Goal: Information Seeking & Learning: Learn about a topic

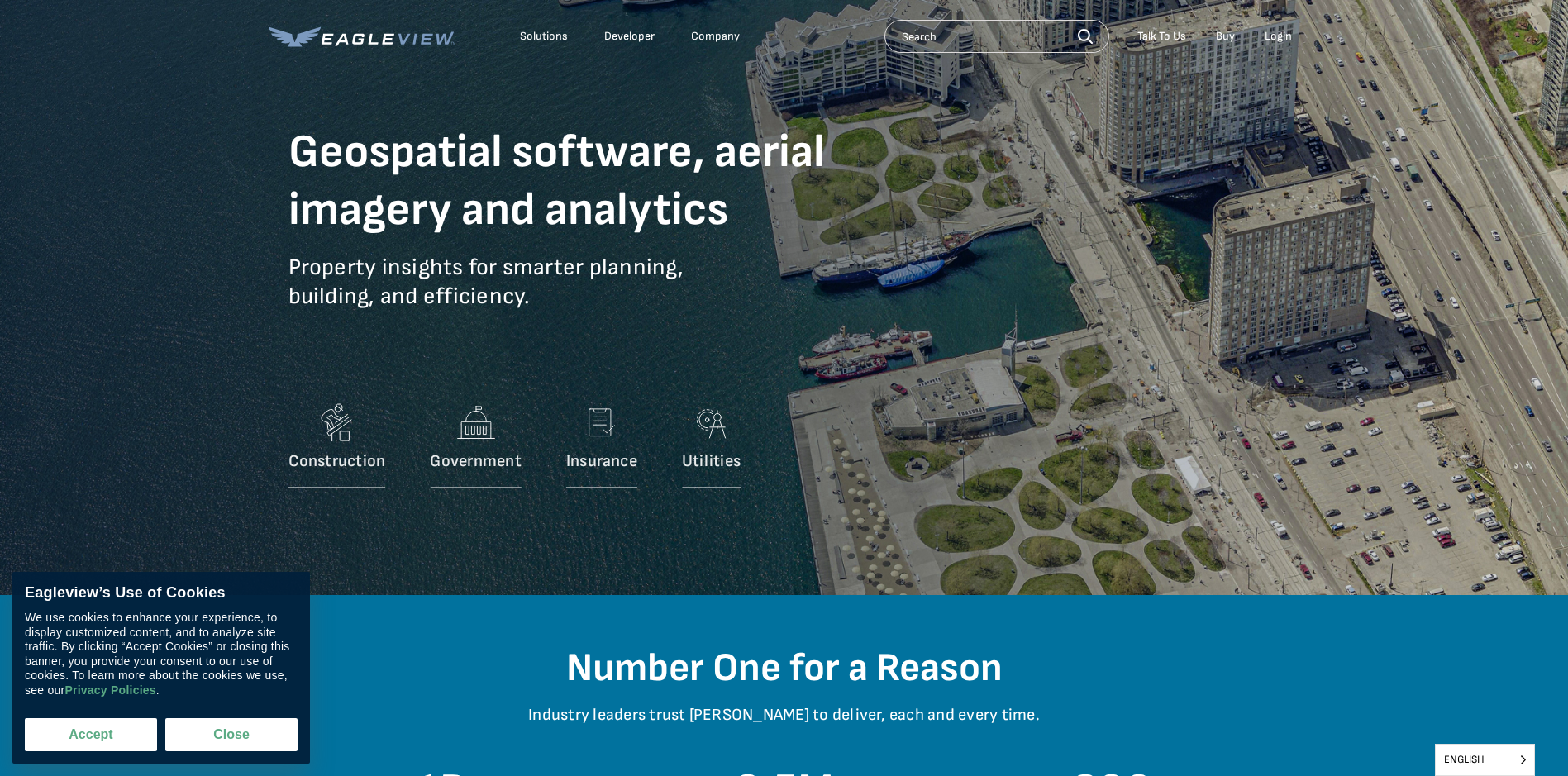
click at [145, 739] on button "Accept" at bounding box center [91, 735] width 132 height 33
checkbox input "true"
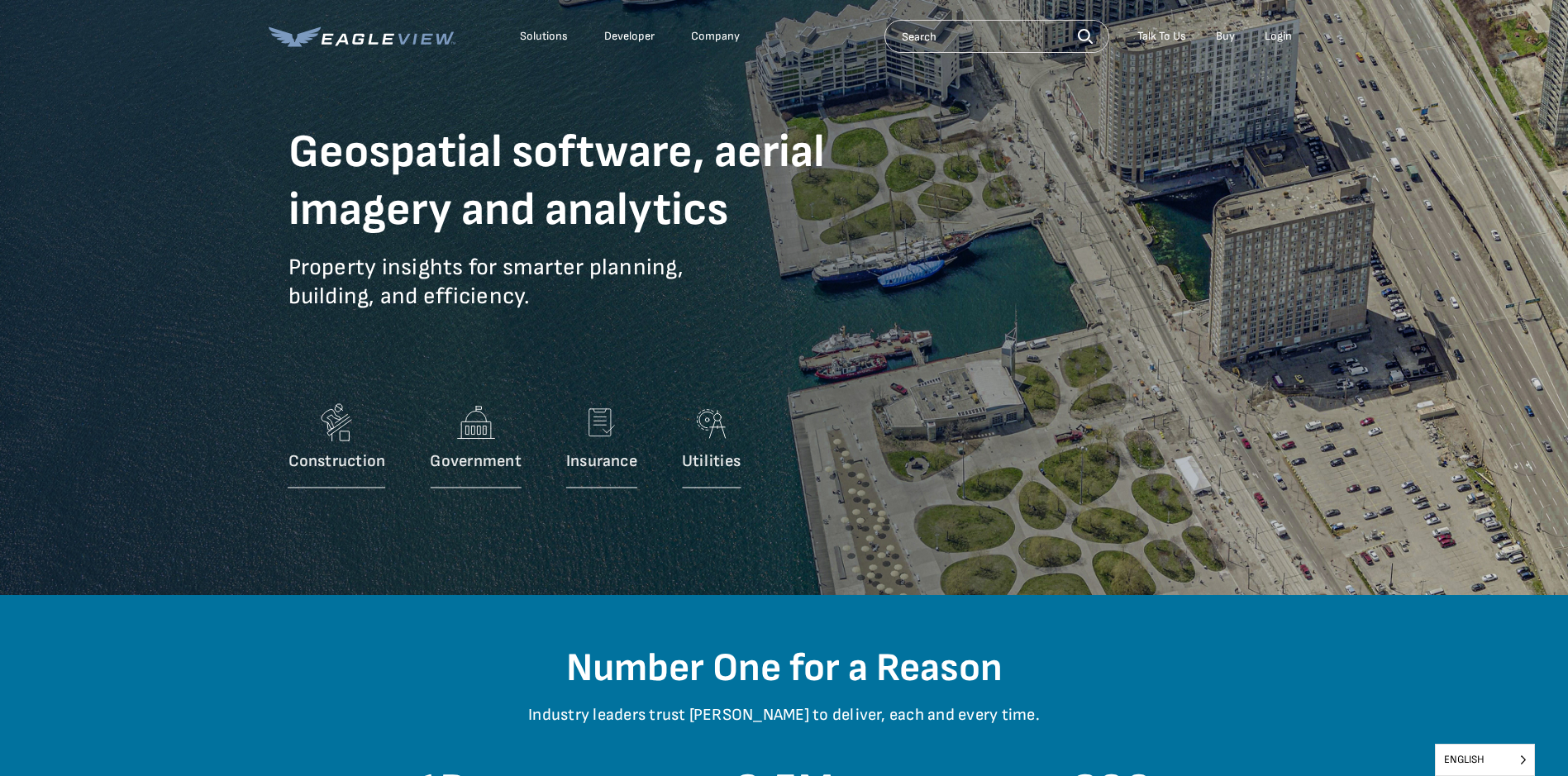
click at [630, 33] on link "Developer" at bounding box center [629, 37] width 51 height 15
click at [727, 33] on div "Company" at bounding box center [715, 37] width 49 height 15
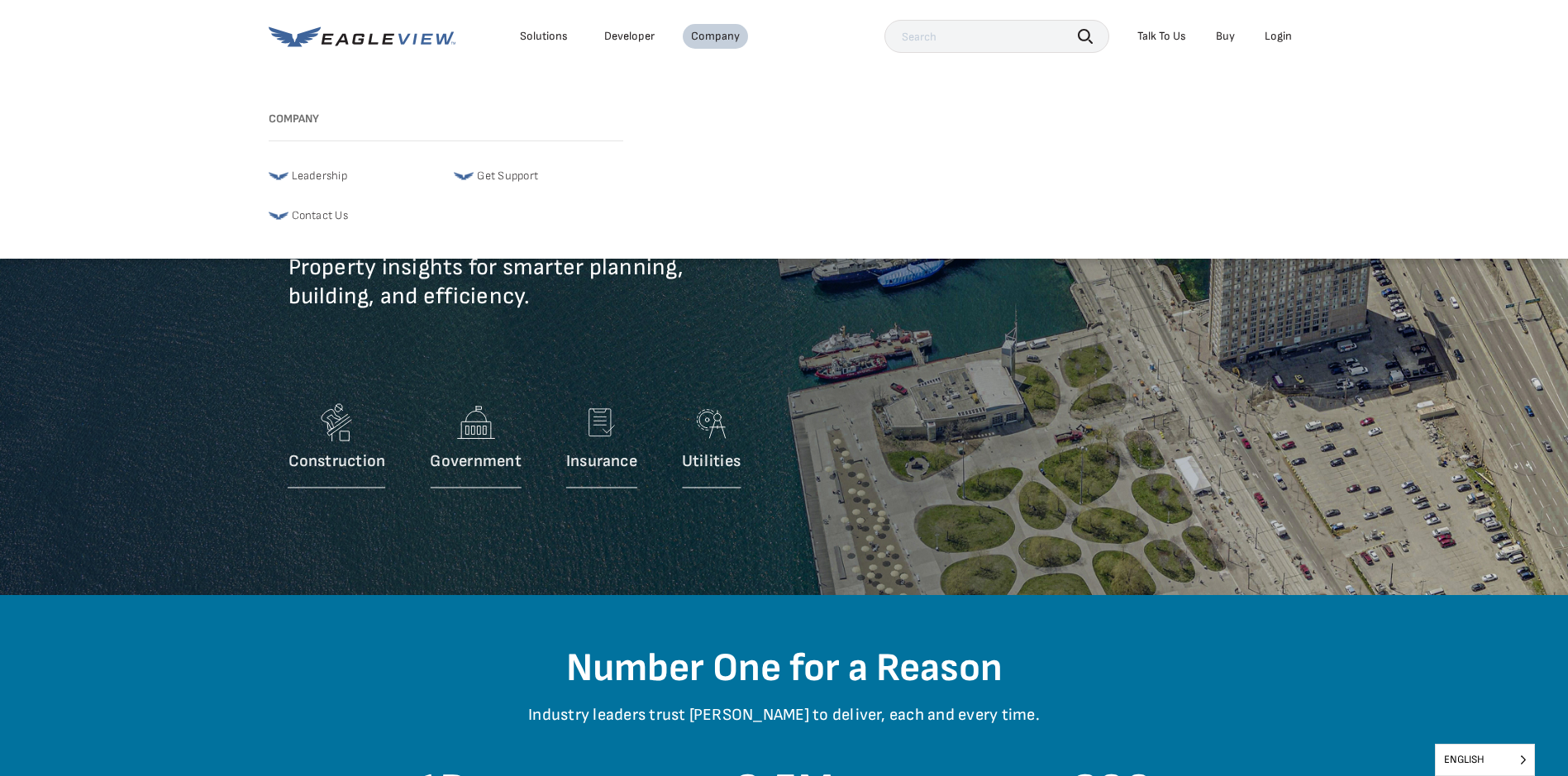
click at [312, 176] on span "Leadership" at bounding box center [319, 176] width 55 height 20
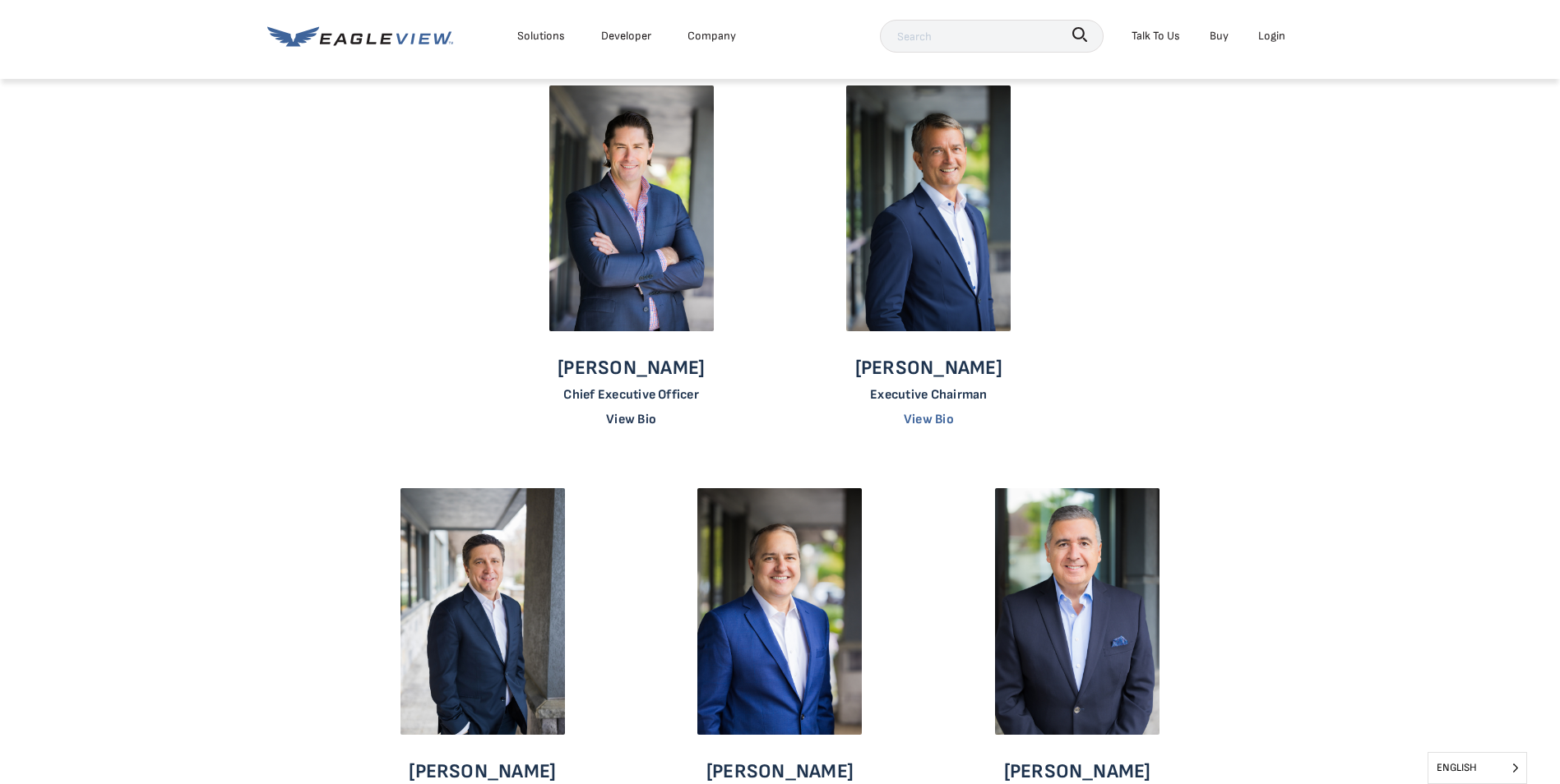
click at [637, 414] on link "View Bio" at bounding box center [631, 419] width 51 height 16
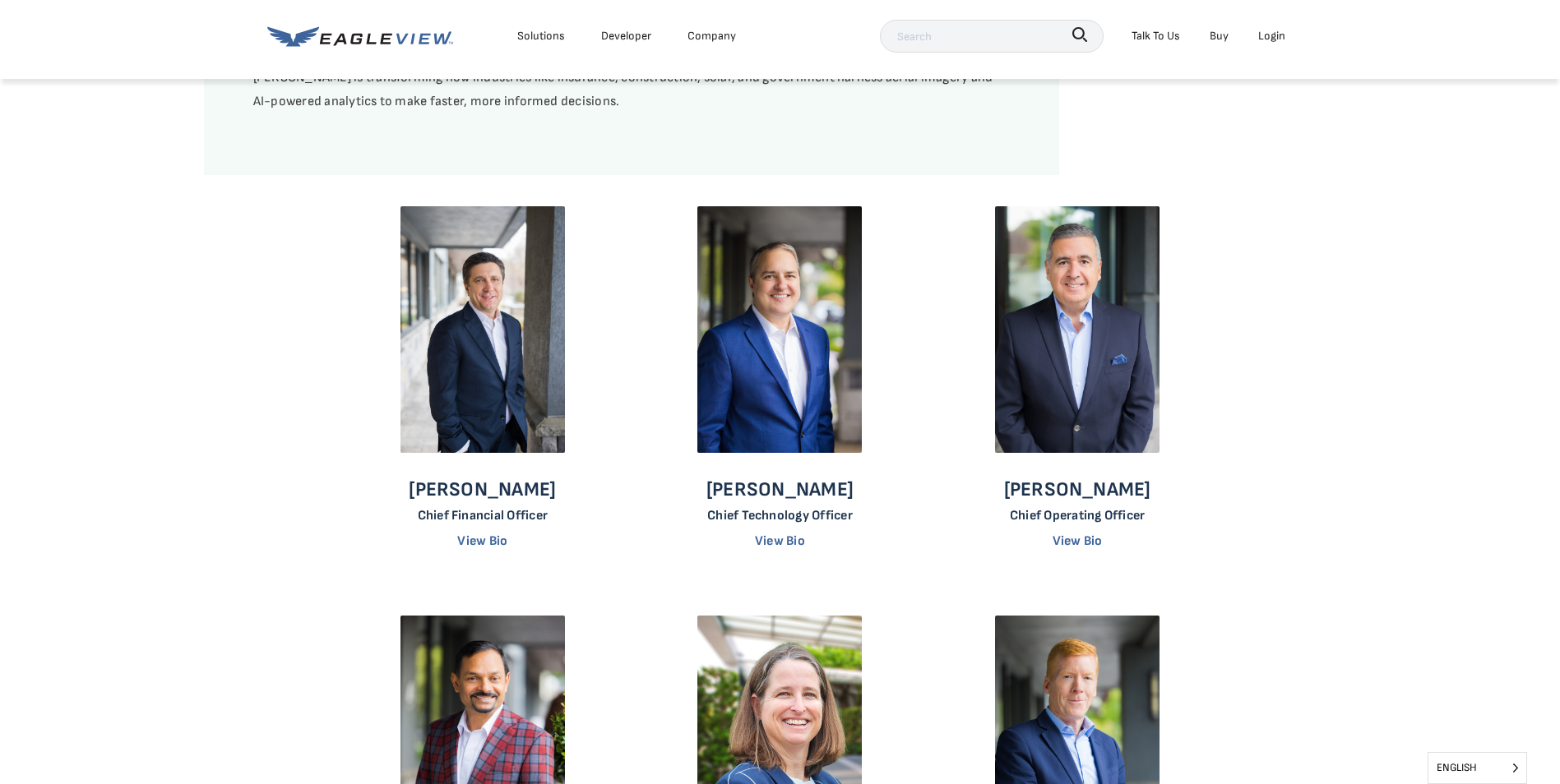
scroll to position [904, 0]
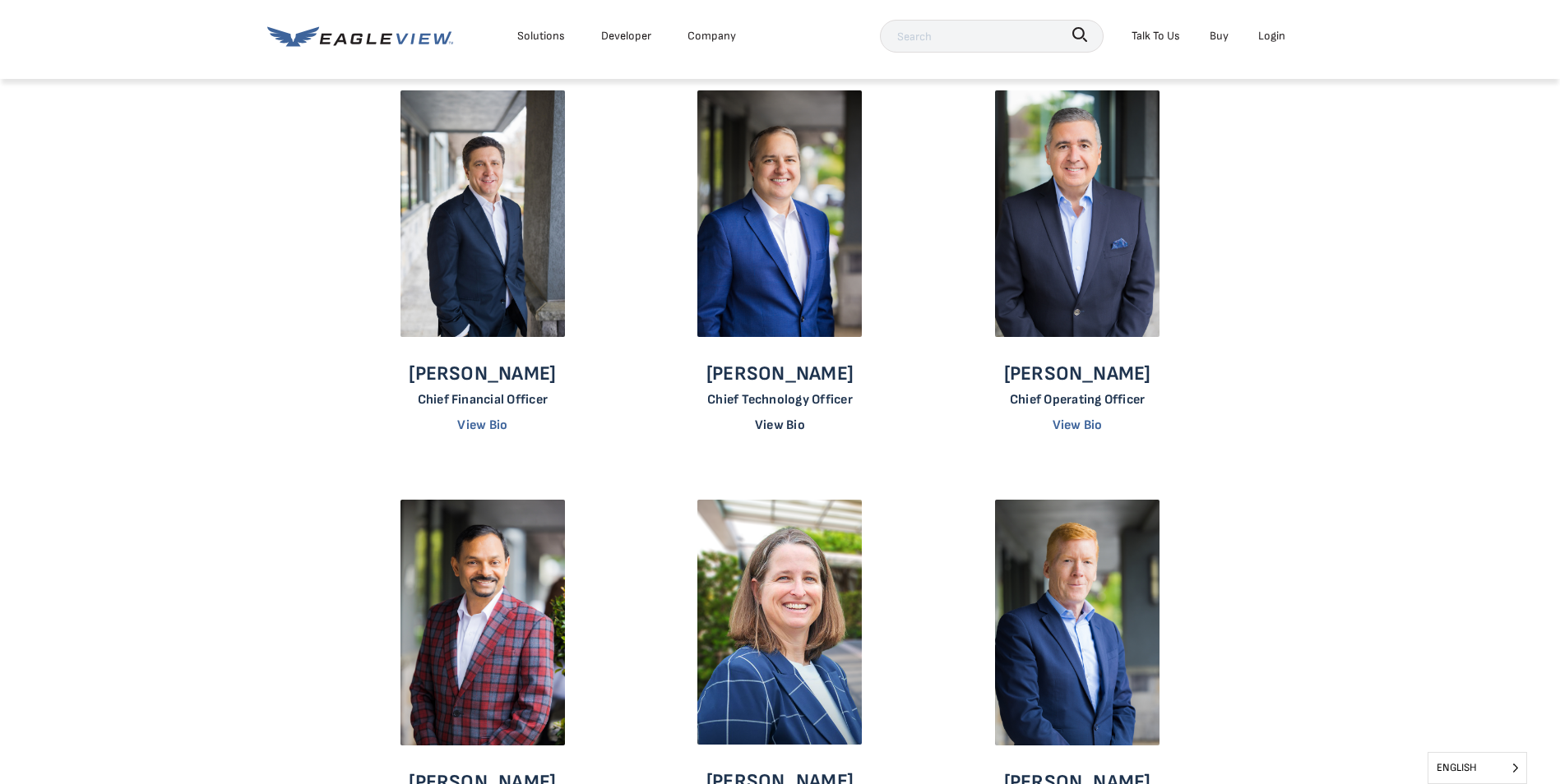
click at [792, 423] on link "View Bio" at bounding box center [780, 425] width 51 height 16
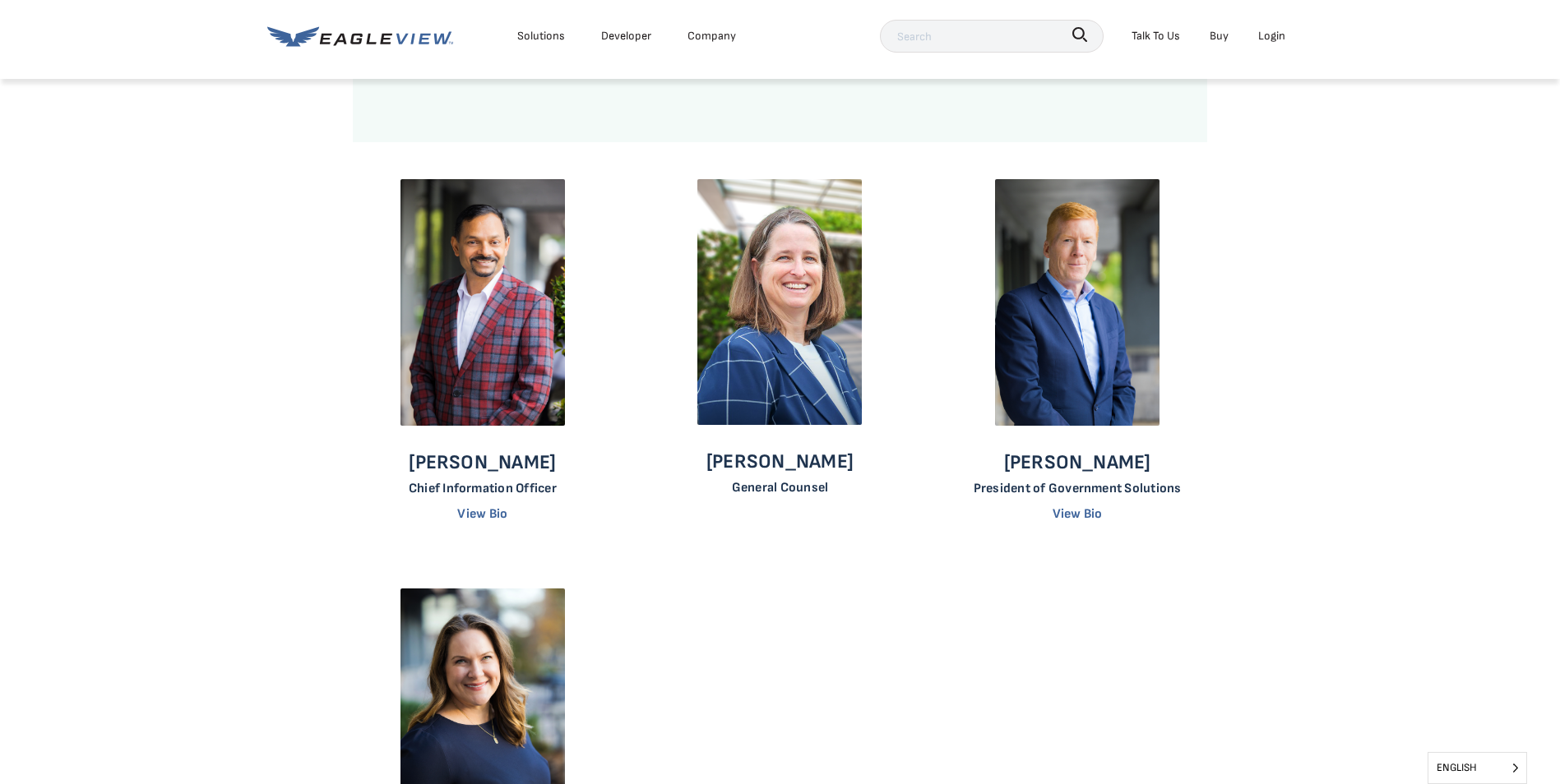
scroll to position [1068, 0]
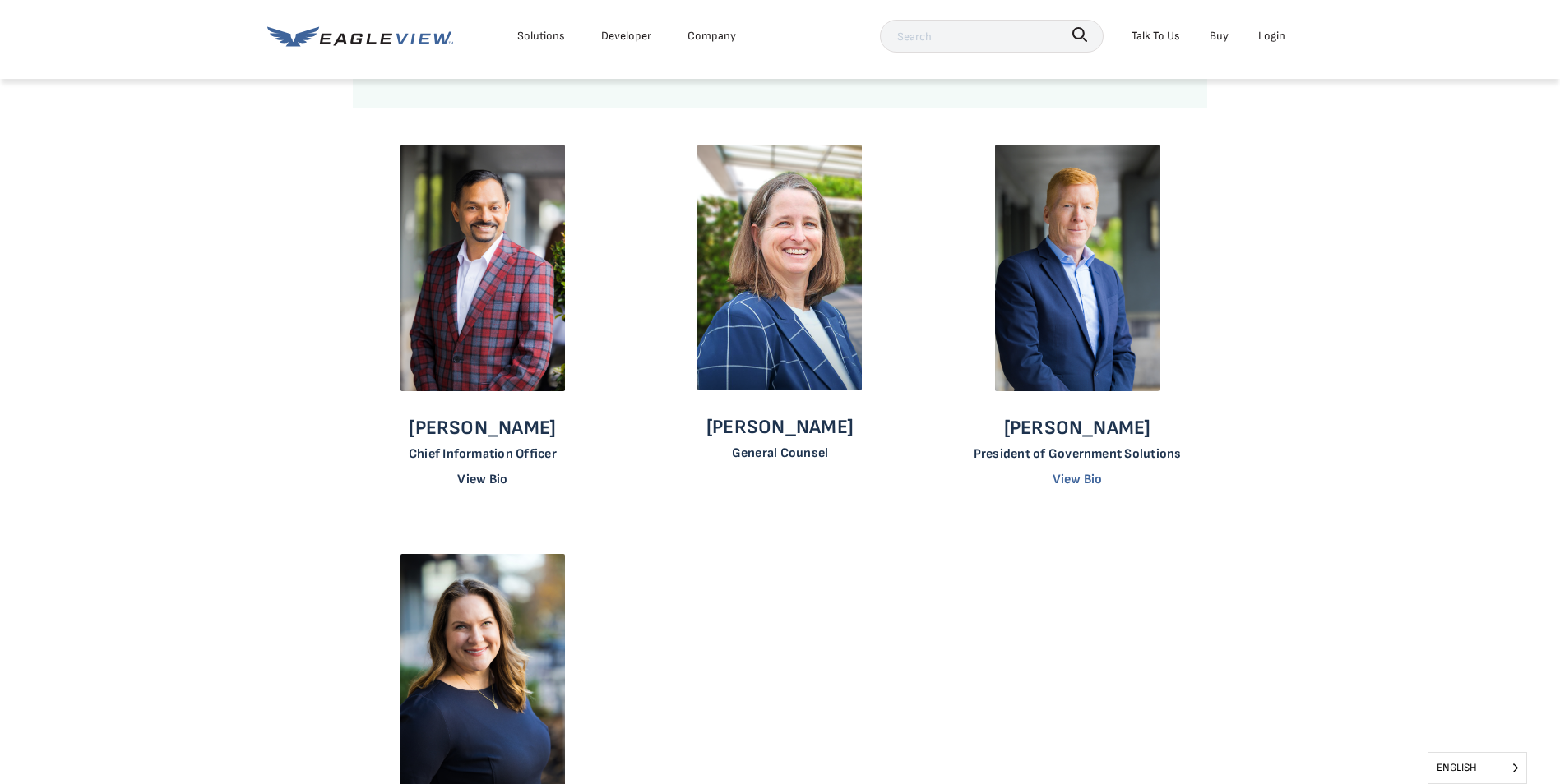
click at [480, 483] on link "View Bio" at bounding box center [482, 479] width 51 height 16
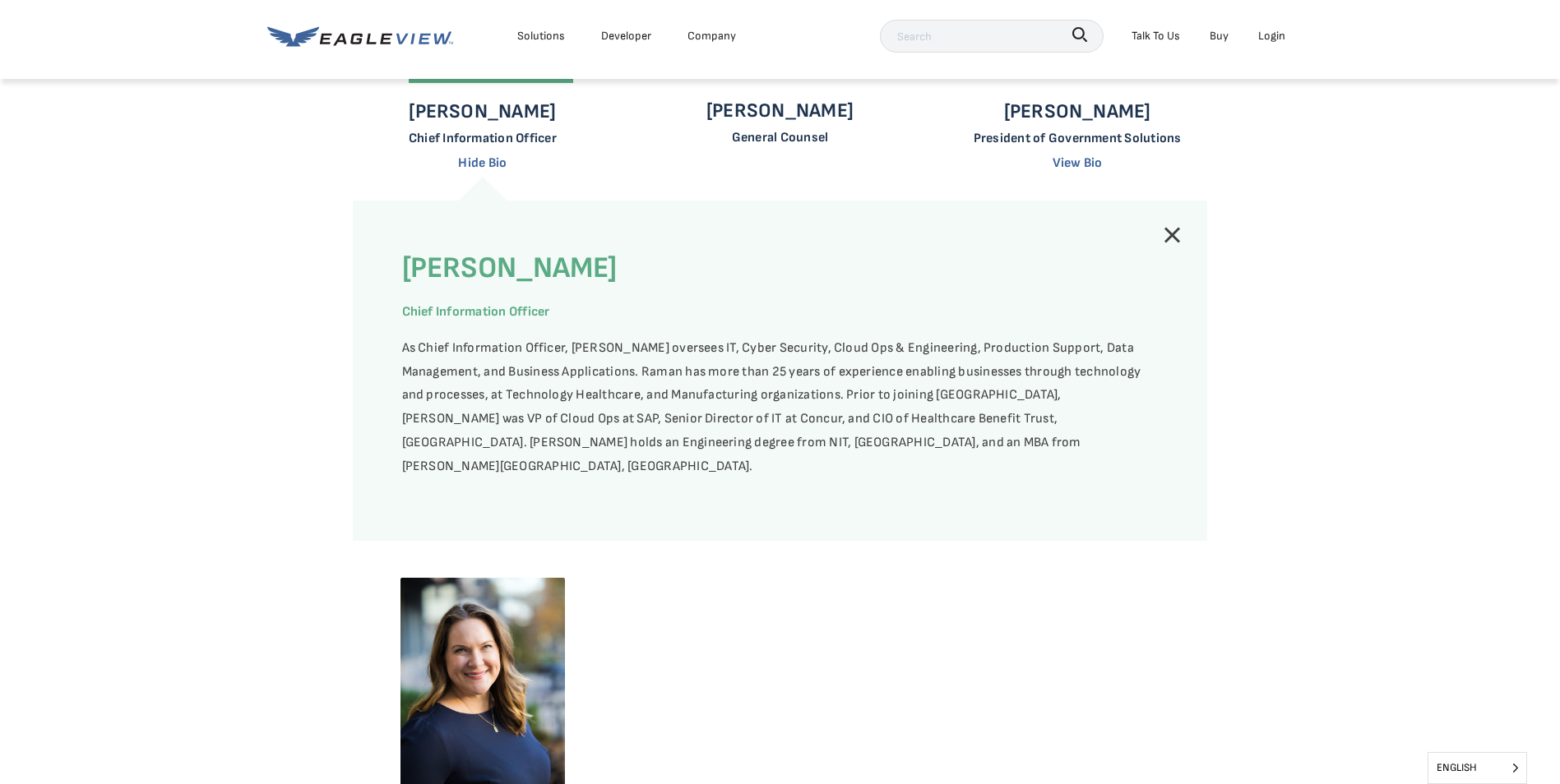
click at [1172, 236] on link at bounding box center [1173, 235] width 20 height 20
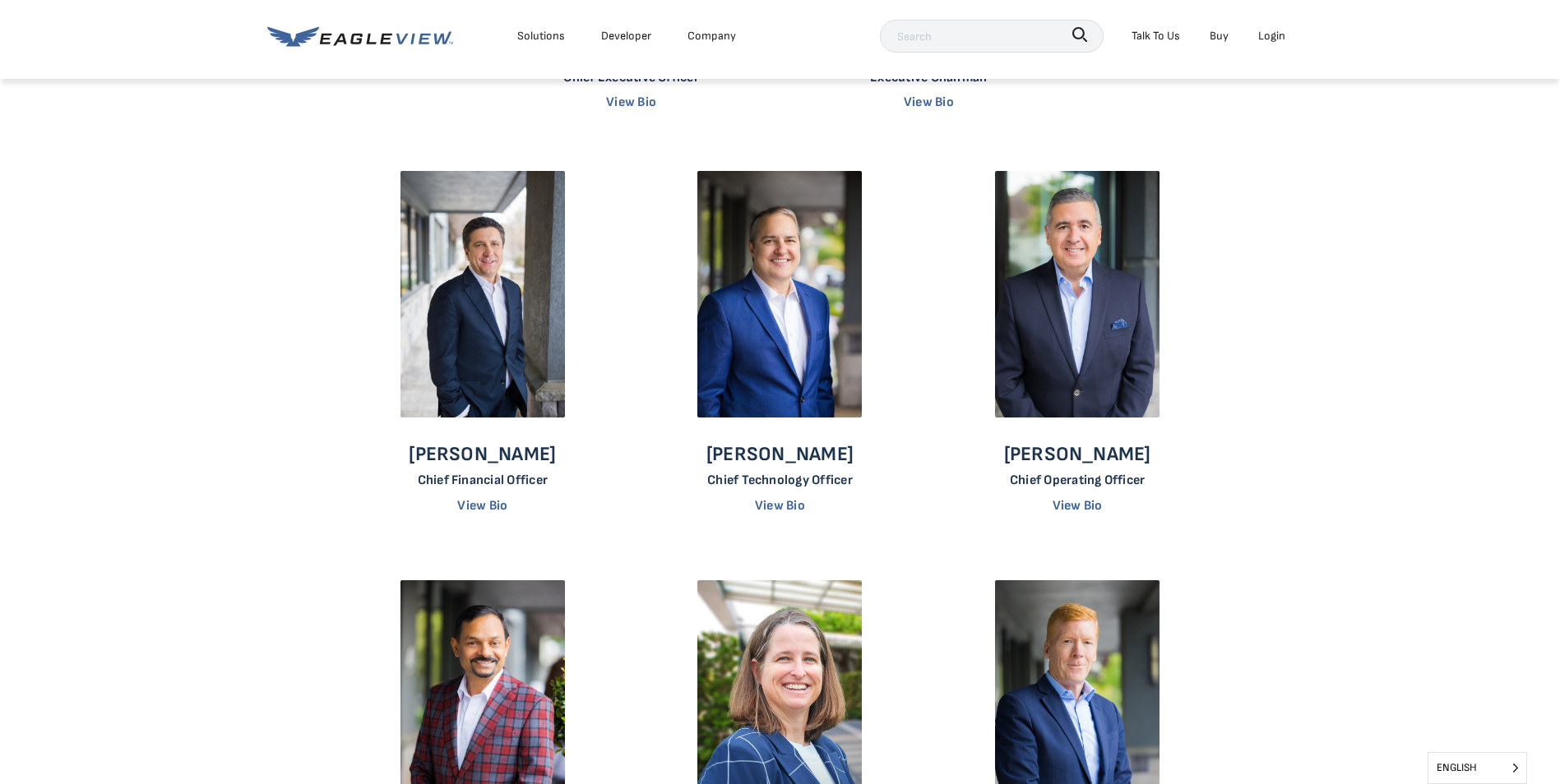
scroll to position [329, 0]
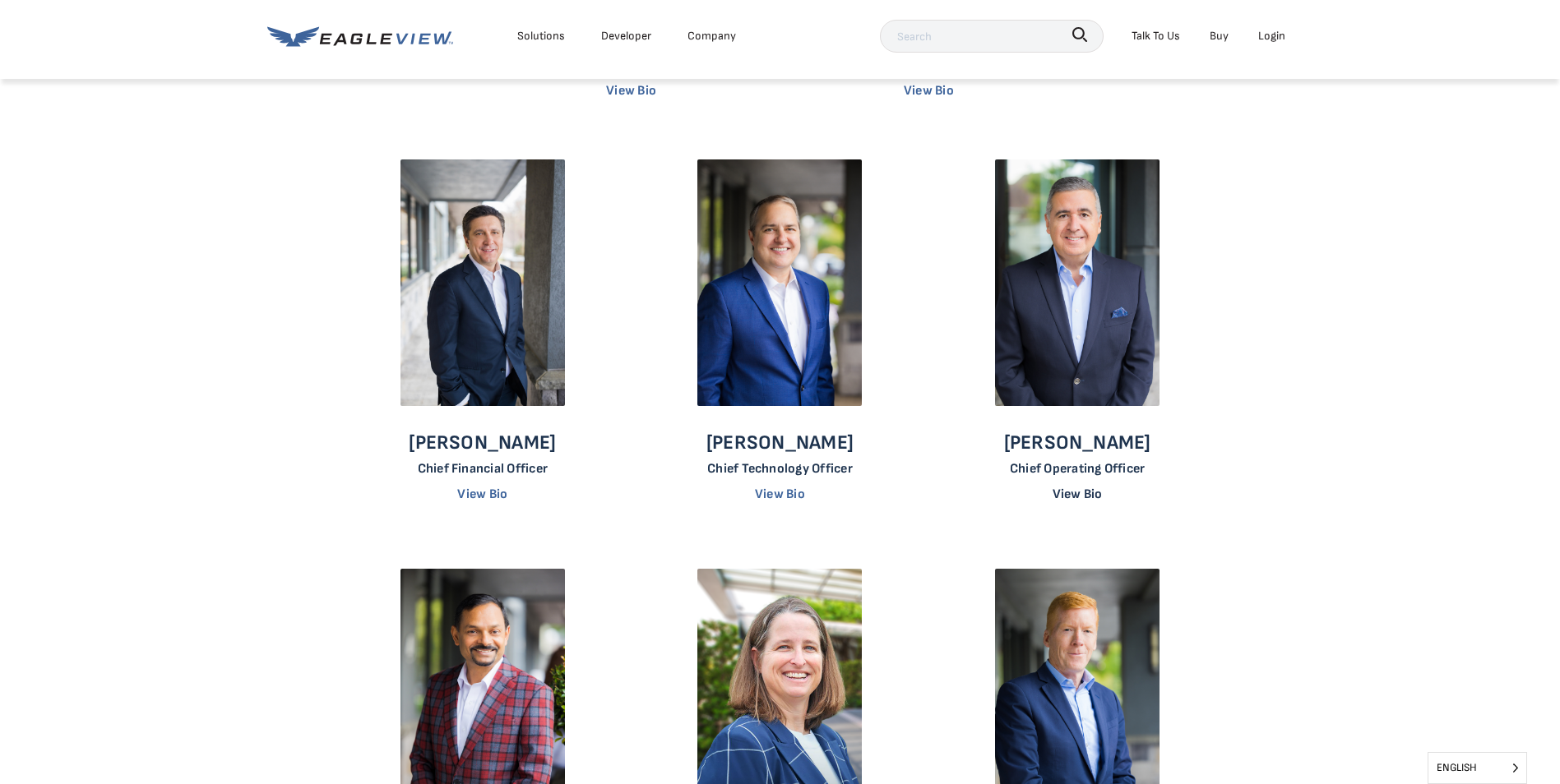
click at [1073, 495] on link "View Bio" at bounding box center [1078, 494] width 51 height 16
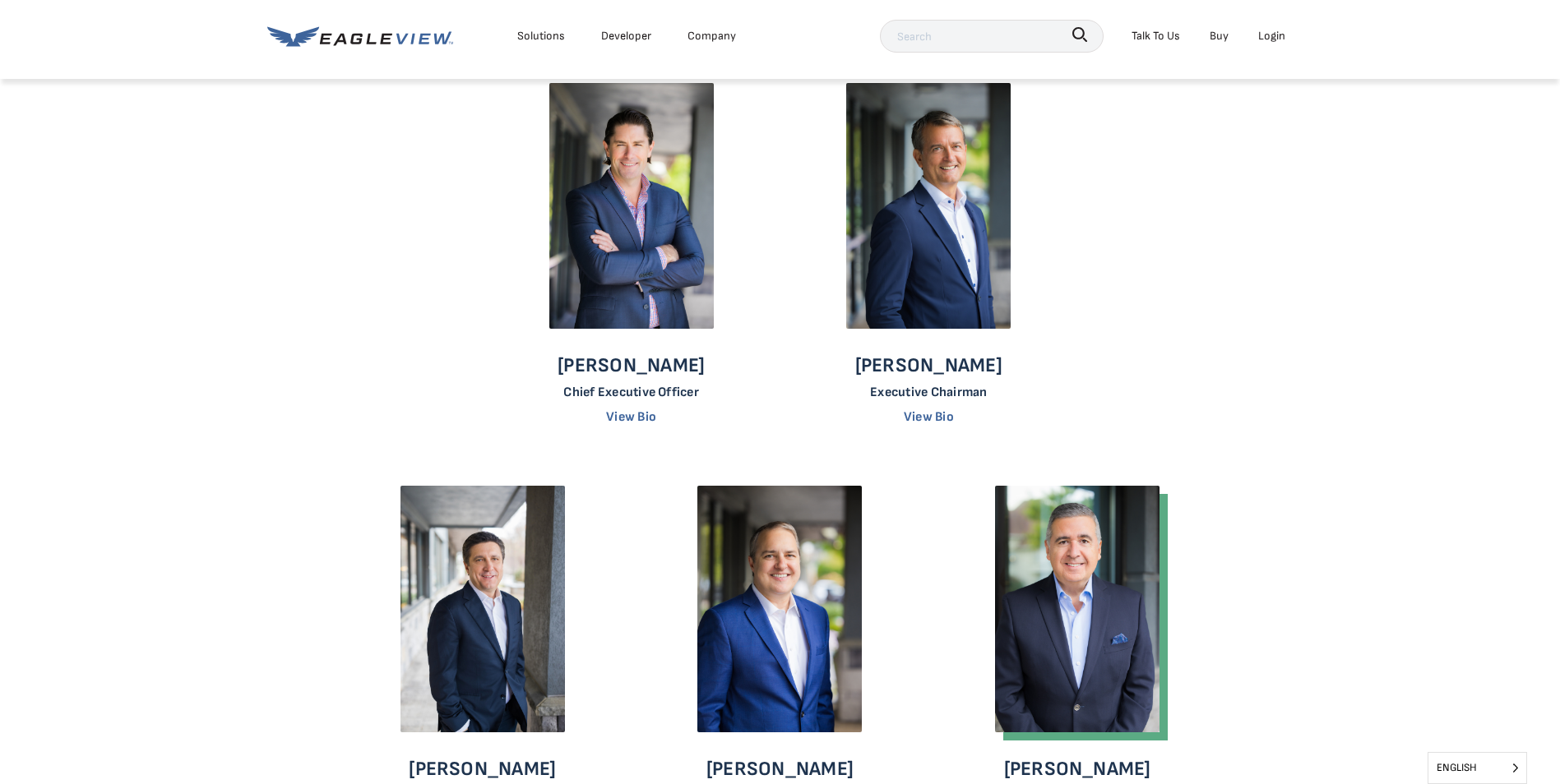
scroll to position [0, 0]
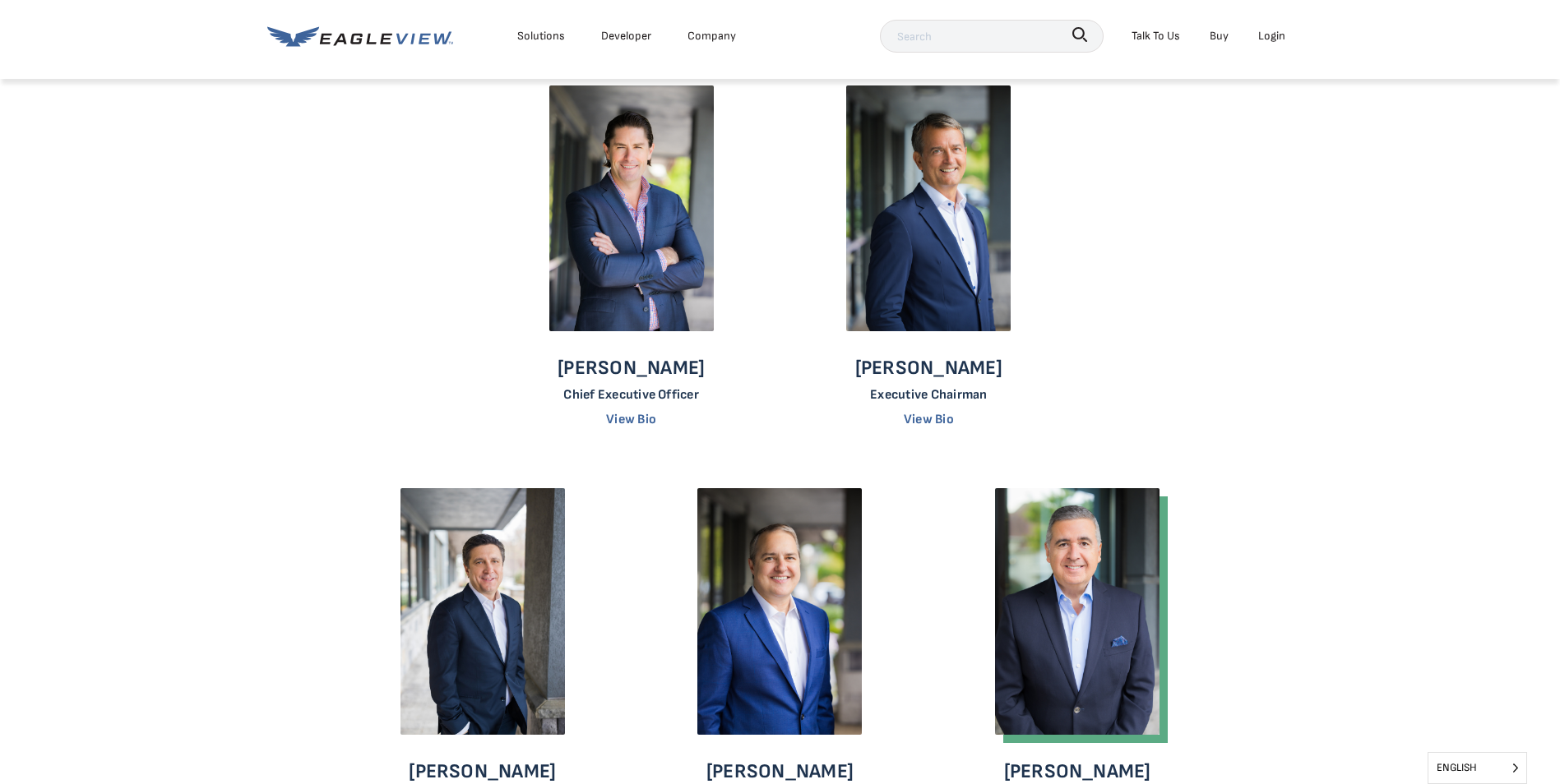
click at [334, 47] on div "Solutions Developer Company" at bounding box center [505, 36] width 477 height 33
click at [339, 34] on icon at bounding box center [360, 36] width 186 height 21
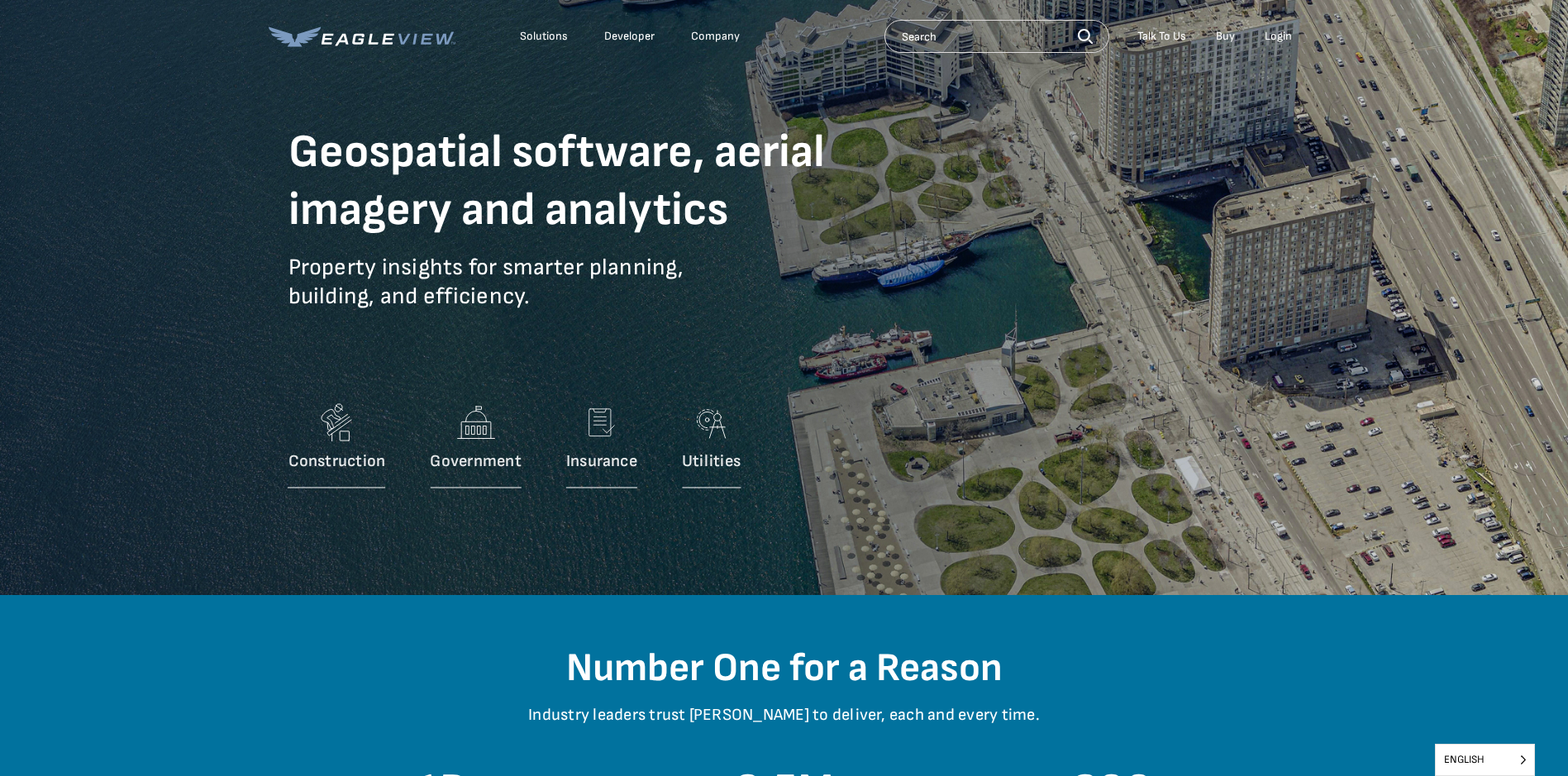
click at [555, 42] on div "Solutions" at bounding box center [544, 37] width 48 height 15
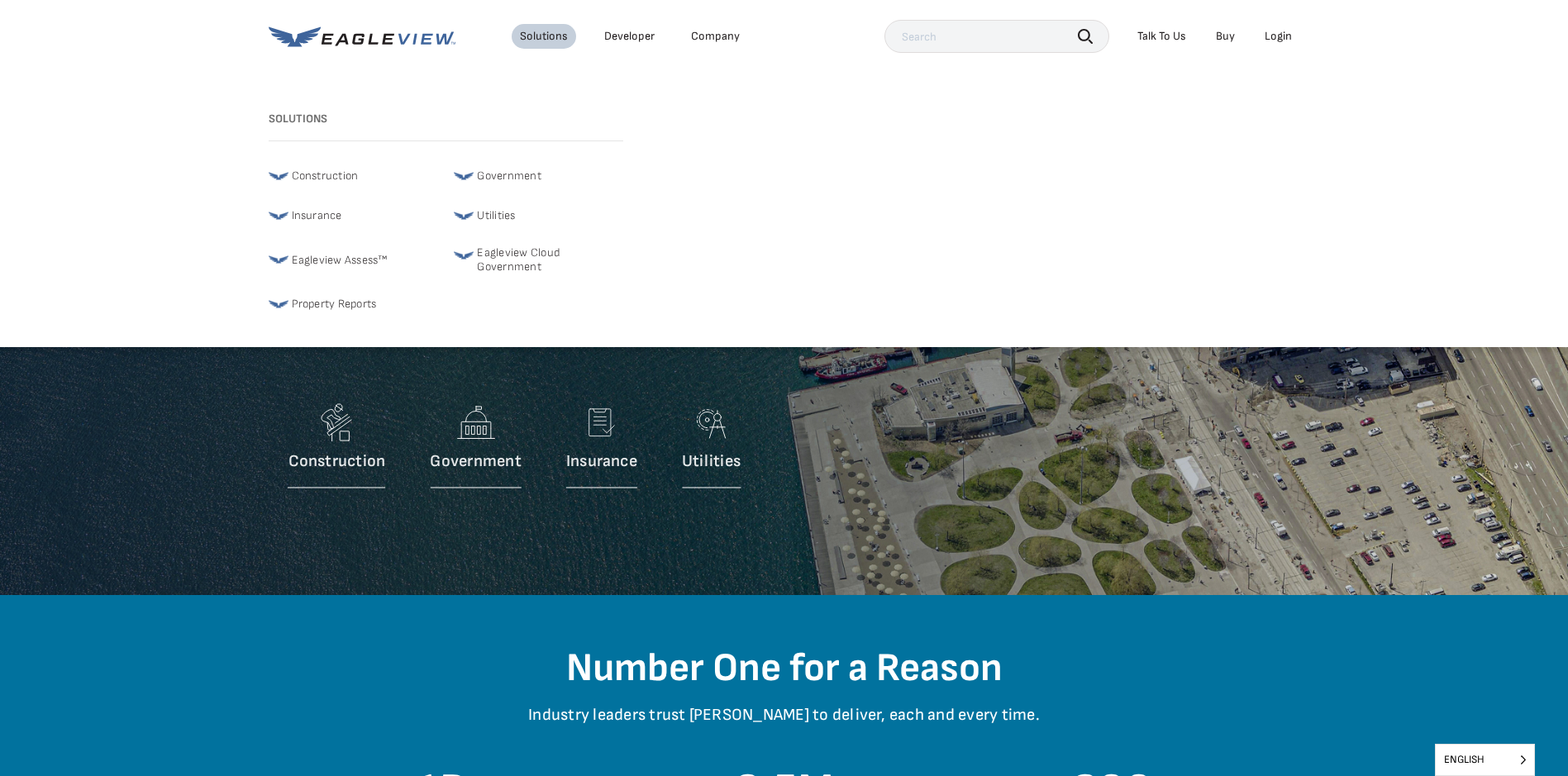
click at [492, 213] on span "Utilities" at bounding box center [496, 216] width 38 height 20
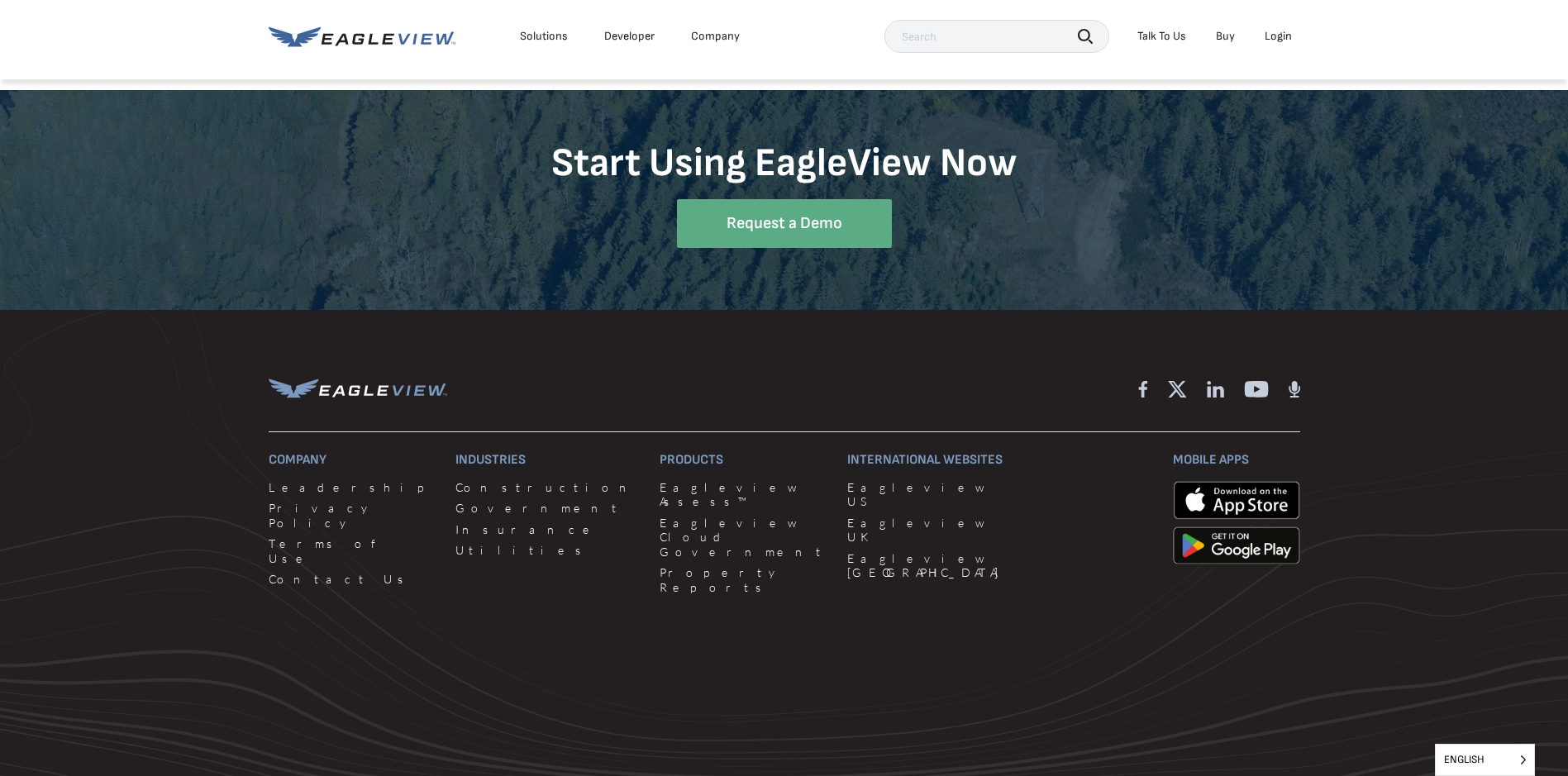
scroll to position [3499, 0]
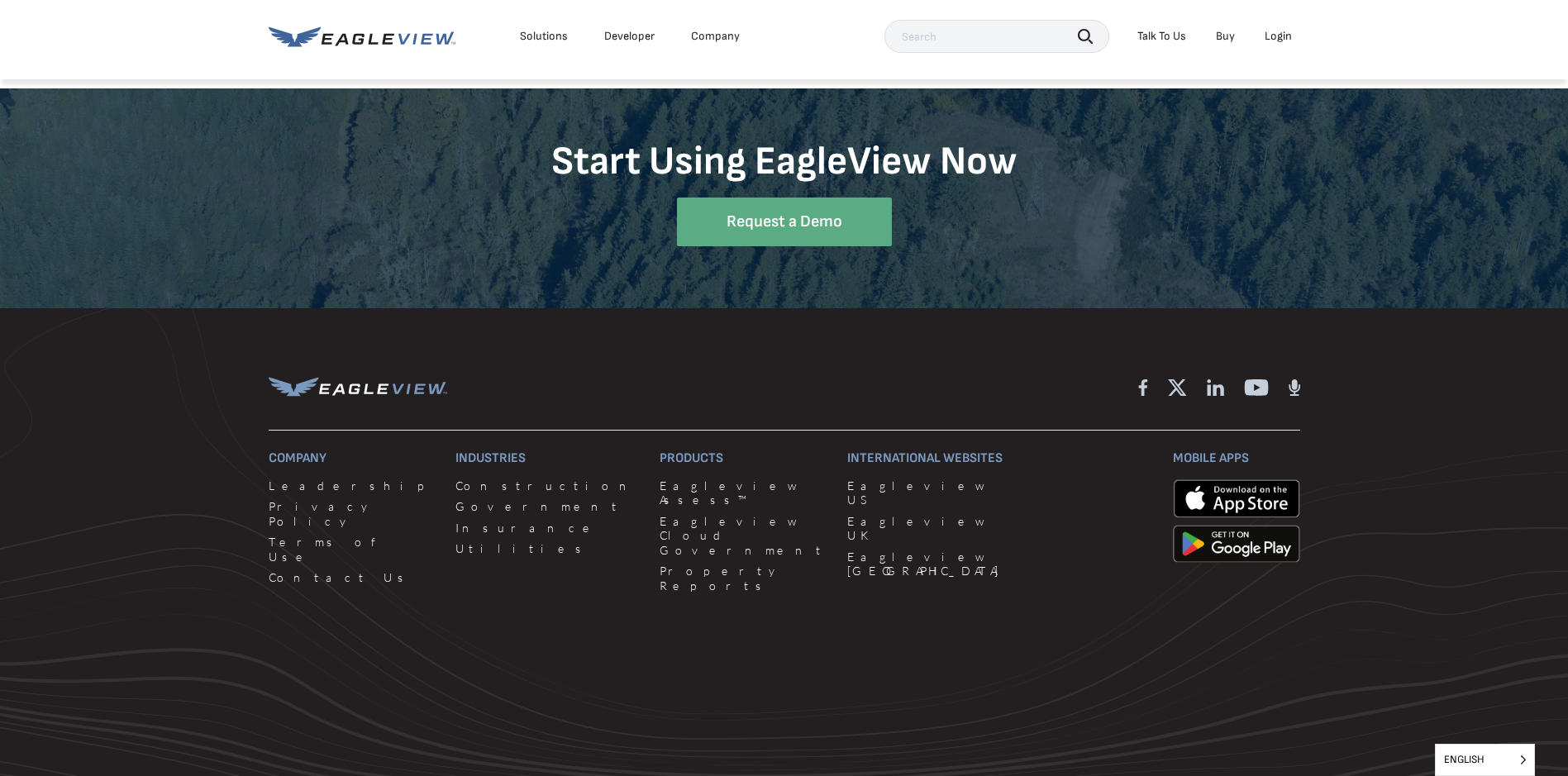
click at [435, 41] on icon at bounding box center [362, 37] width 187 height 21
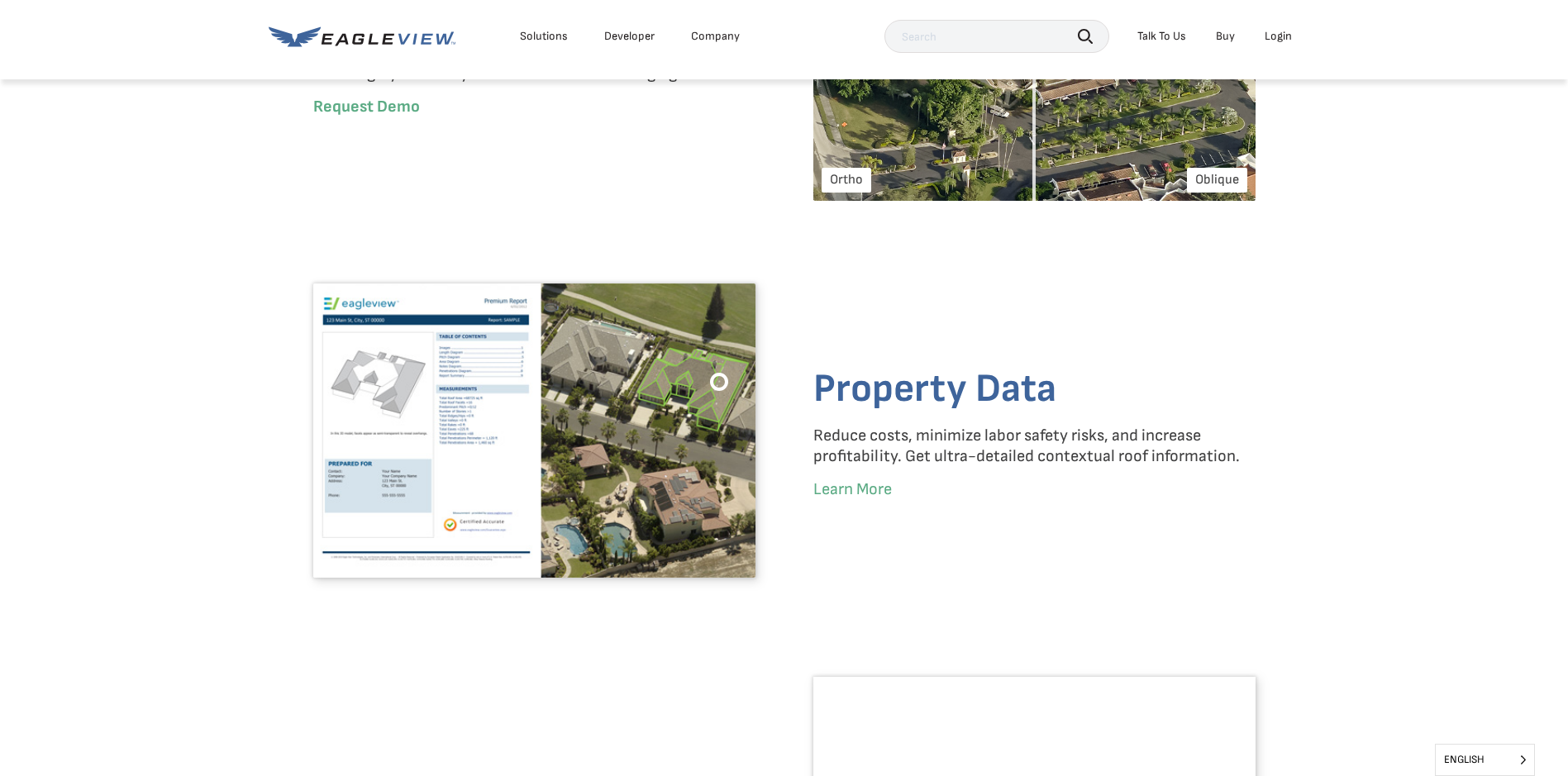
scroll to position [2315, 0]
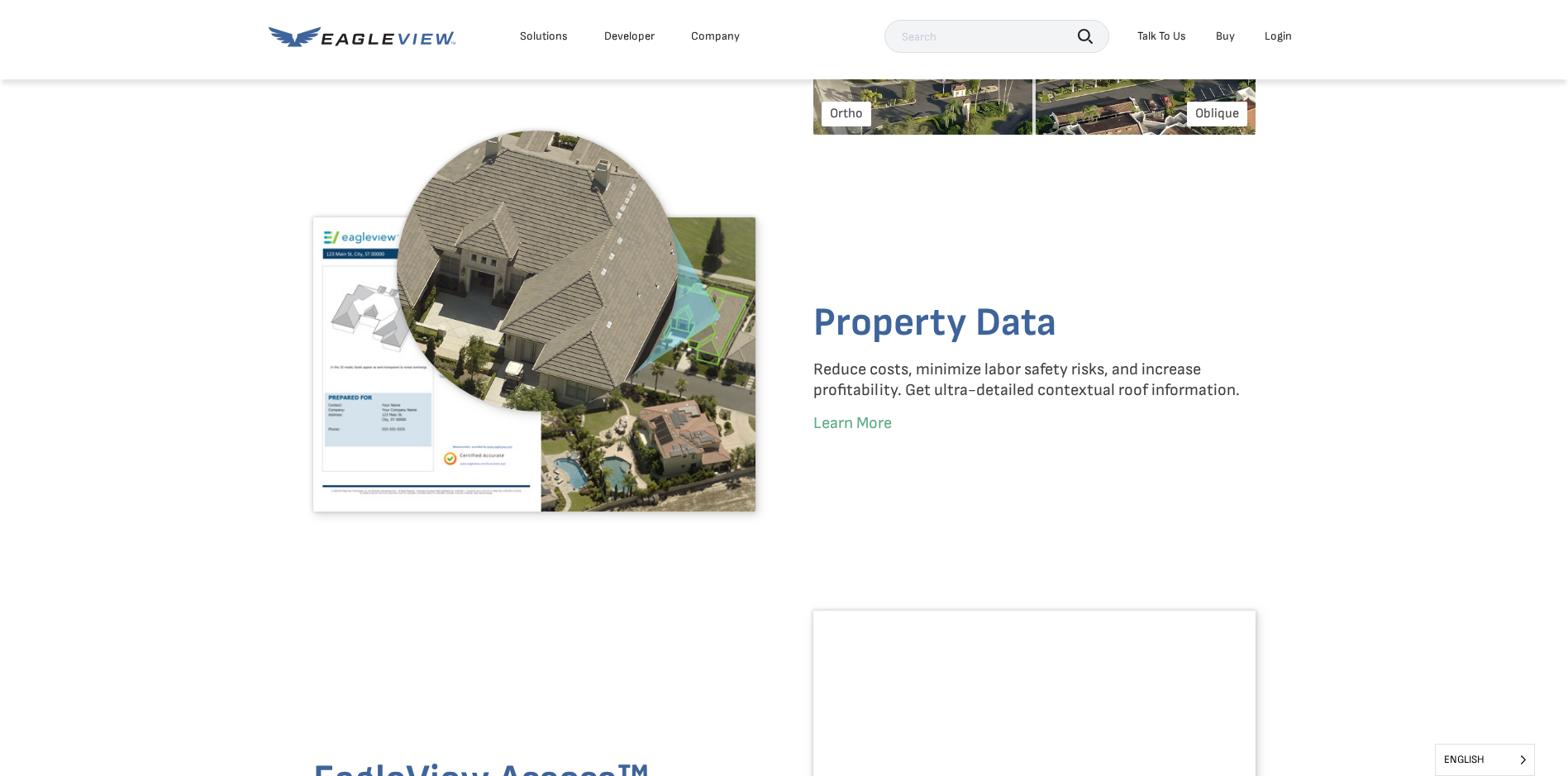
click at [461, 341] on img at bounding box center [537, 271] width 281 height 281
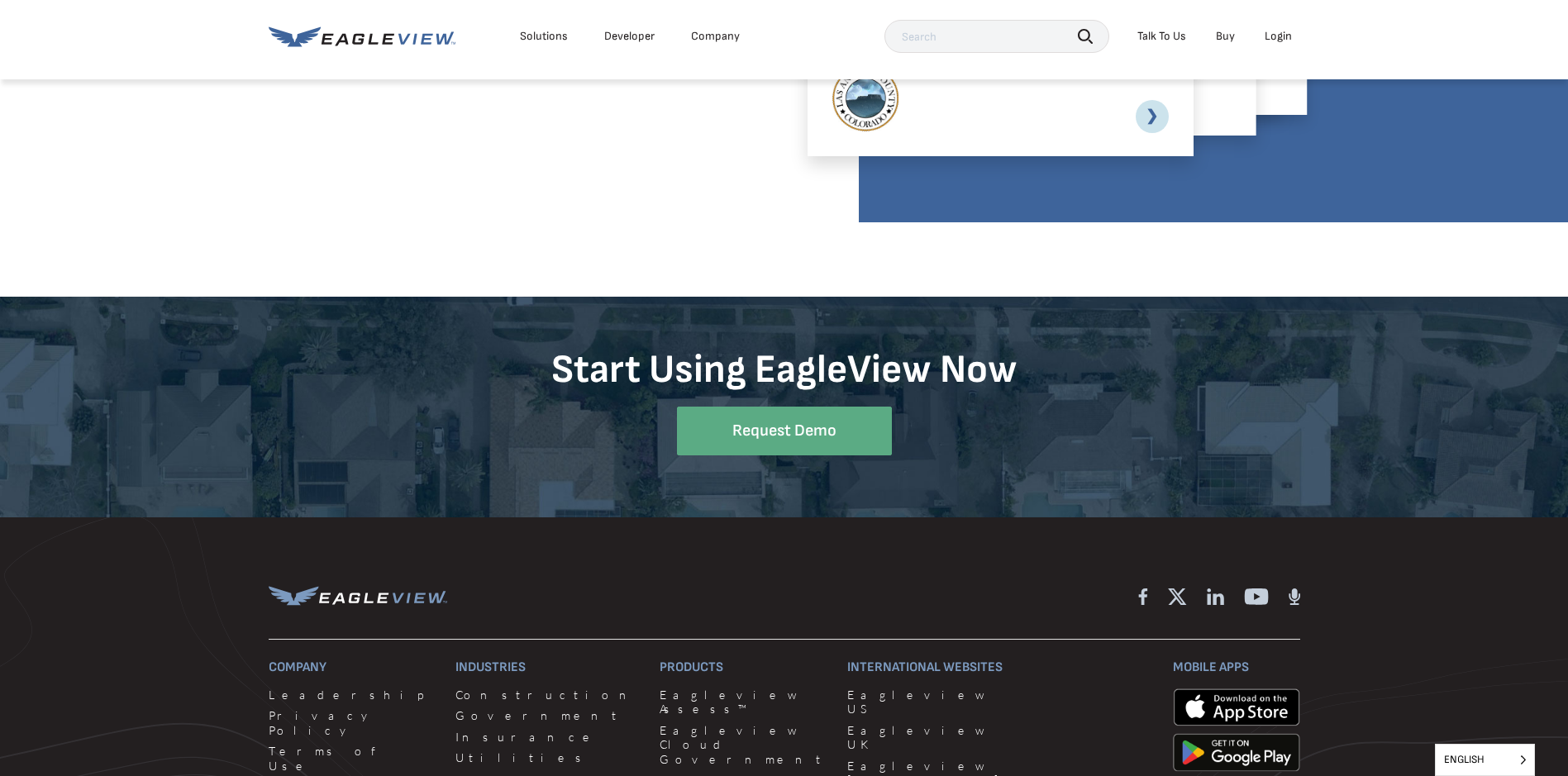
scroll to position [4548, 0]
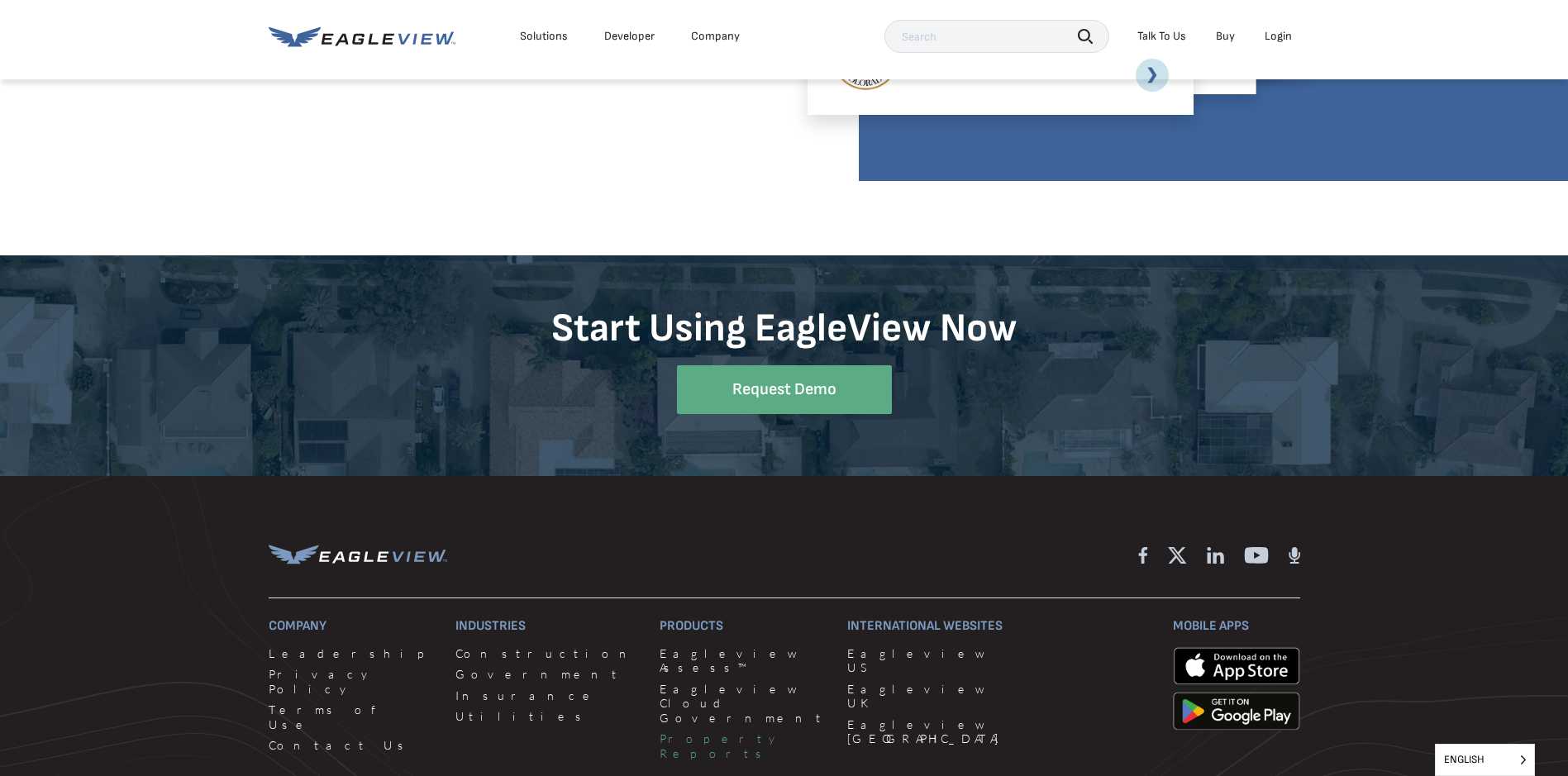
click at [660, 732] on link "Property Reports" at bounding box center [743, 746] width 167 height 29
